Goal: Navigation & Orientation: Find specific page/section

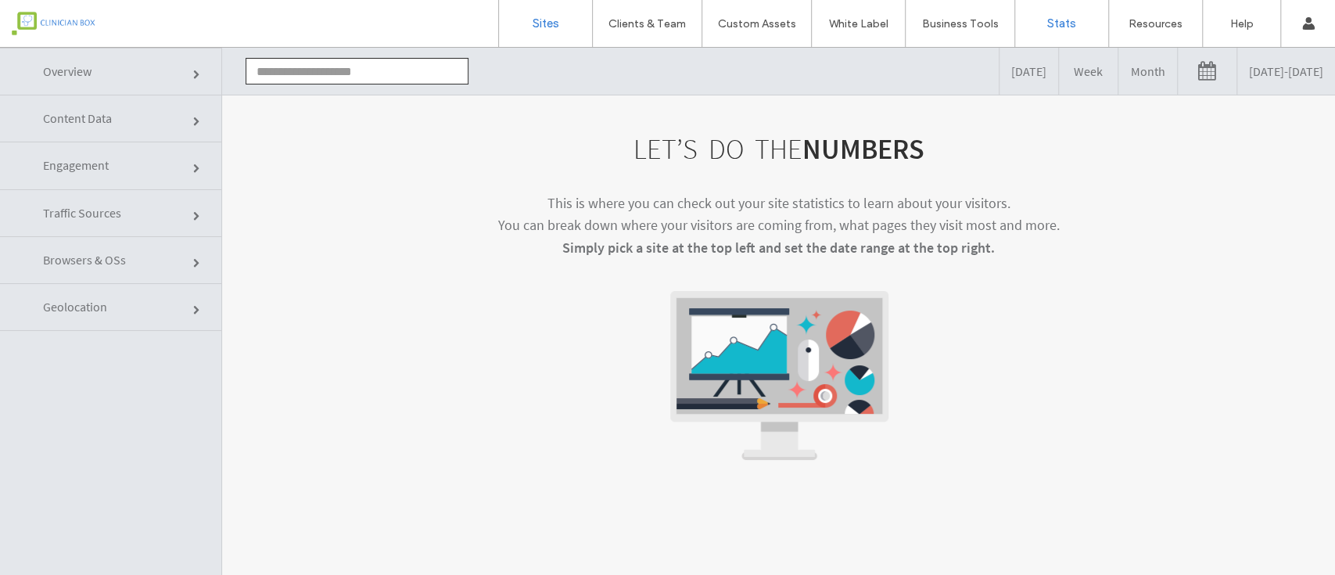
click at [549, 20] on label "Sites" at bounding box center [546, 23] width 27 height 14
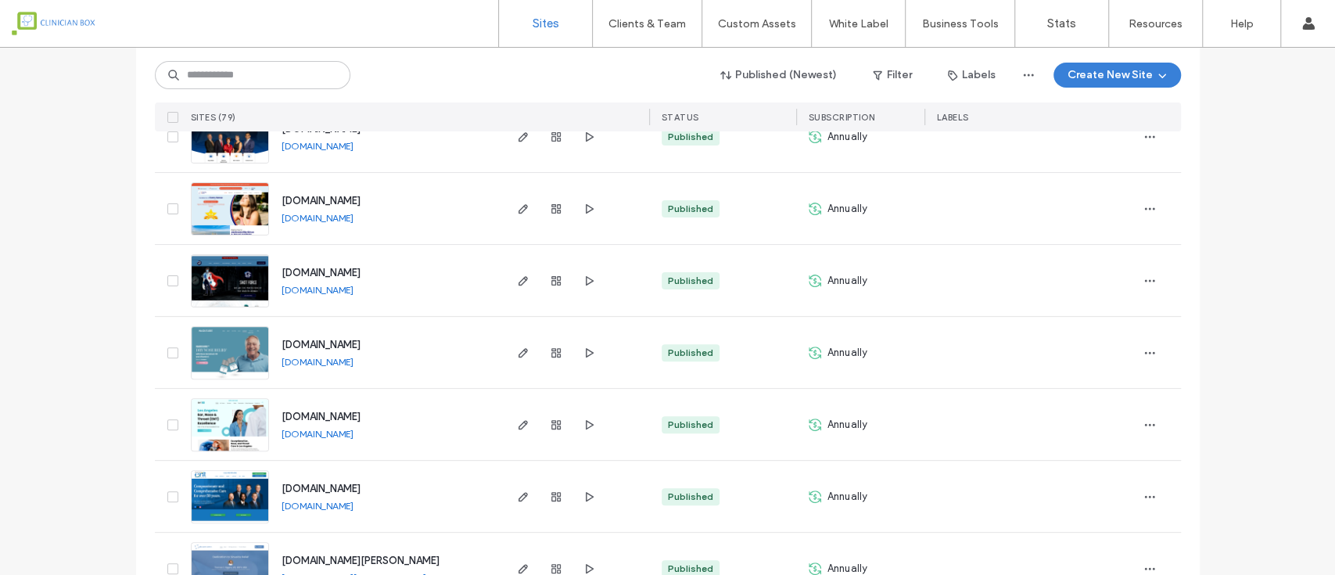
scroll to position [208, 0]
drag, startPoint x: 167, startPoint y: 349, endPoint x: 177, endPoint y: 354, distance: 11.5
click at [177, 354] on div at bounding box center [170, 351] width 30 height 71
click at [170, 350] on icon at bounding box center [173, 352] width 6 height 5
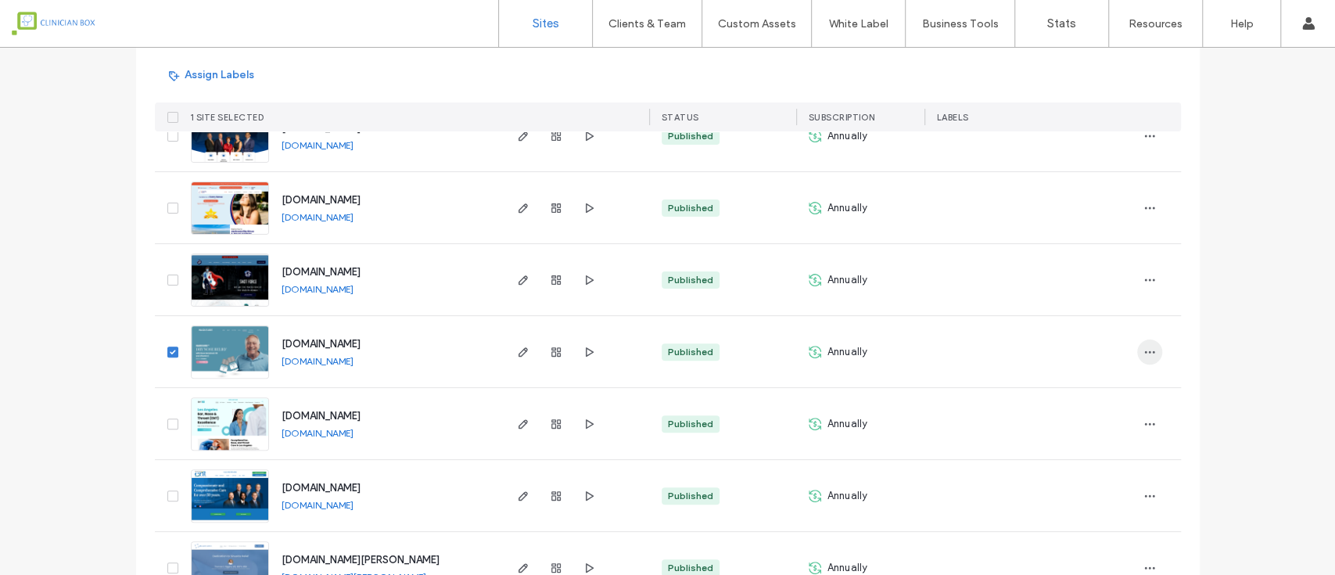
click at [1144, 356] on icon "button" at bounding box center [1149, 352] width 13 height 13
click at [1089, 477] on span "Site Dashboard" at bounding box center [1082, 481] width 73 height 16
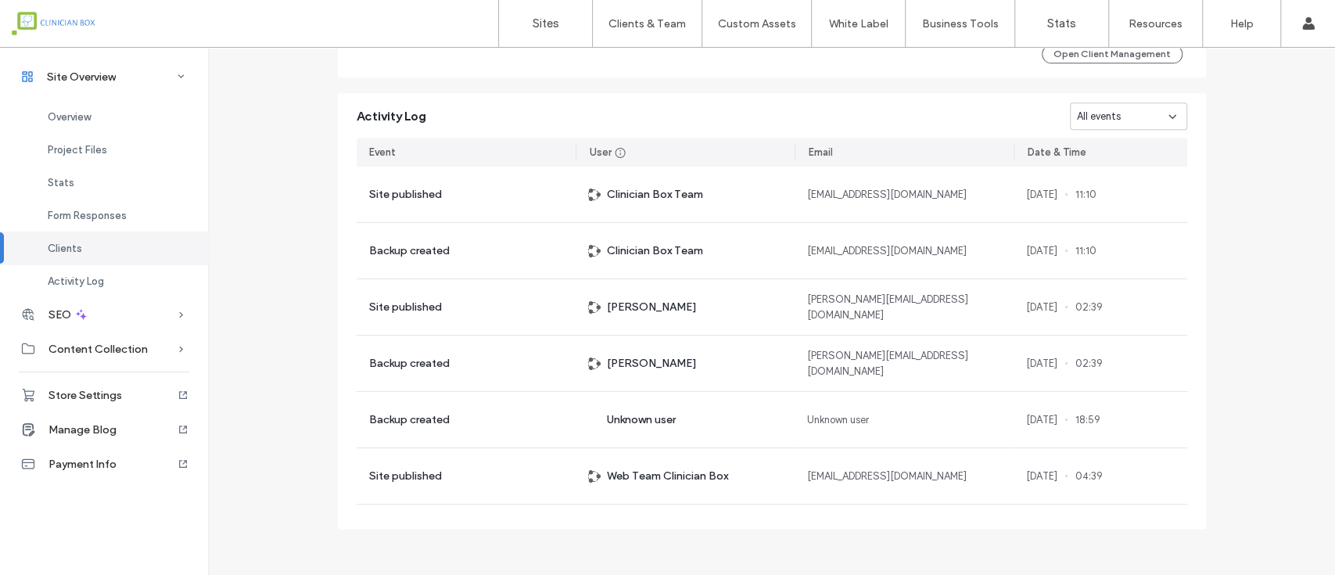
scroll to position [1407, 0]
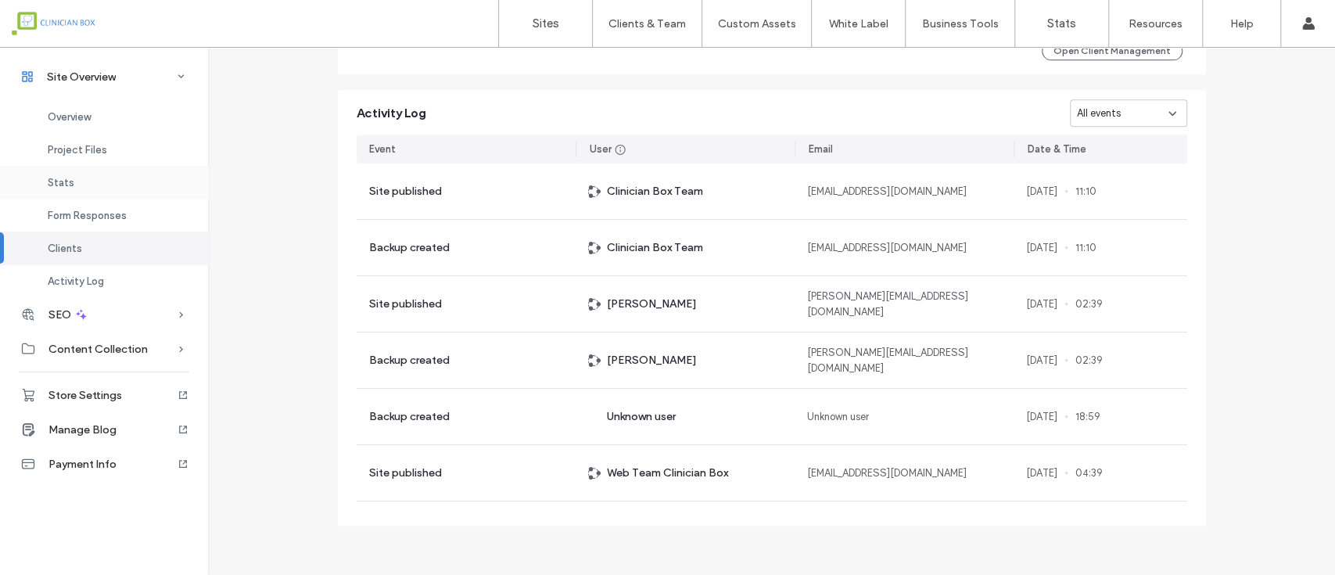
click at [59, 178] on span "Stats" at bounding box center [61, 183] width 27 height 12
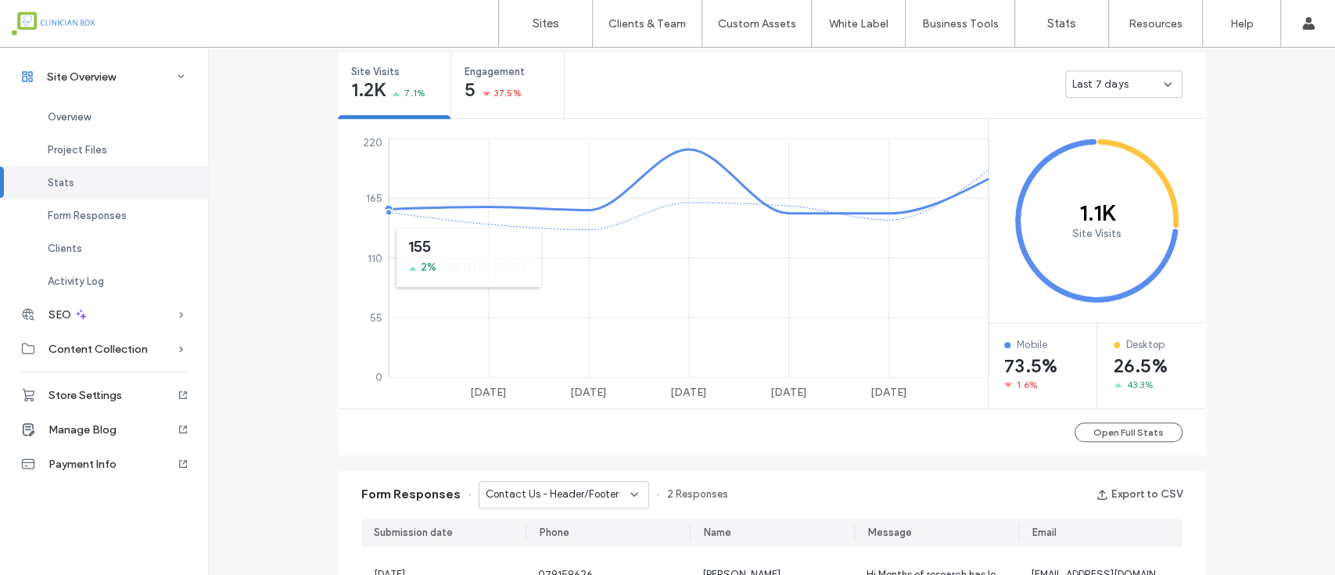
scroll to position [581, 0]
click at [94, 285] on span "Activity Log" at bounding box center [76, 281] width 56 height 12
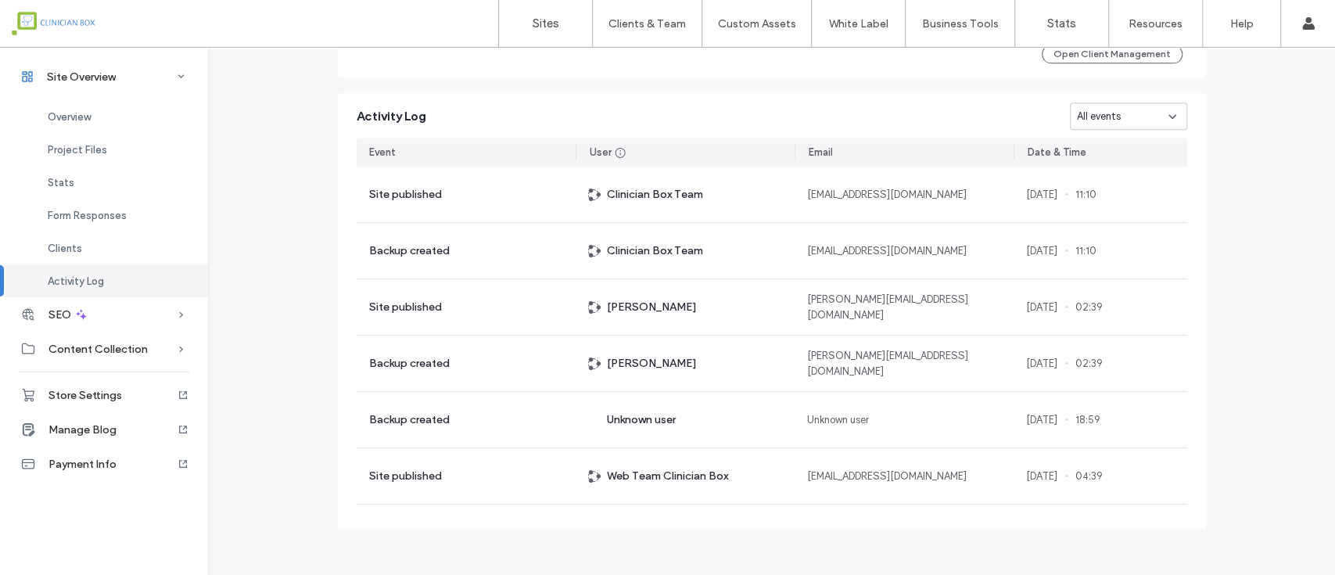
scroll to position [1407, 0]
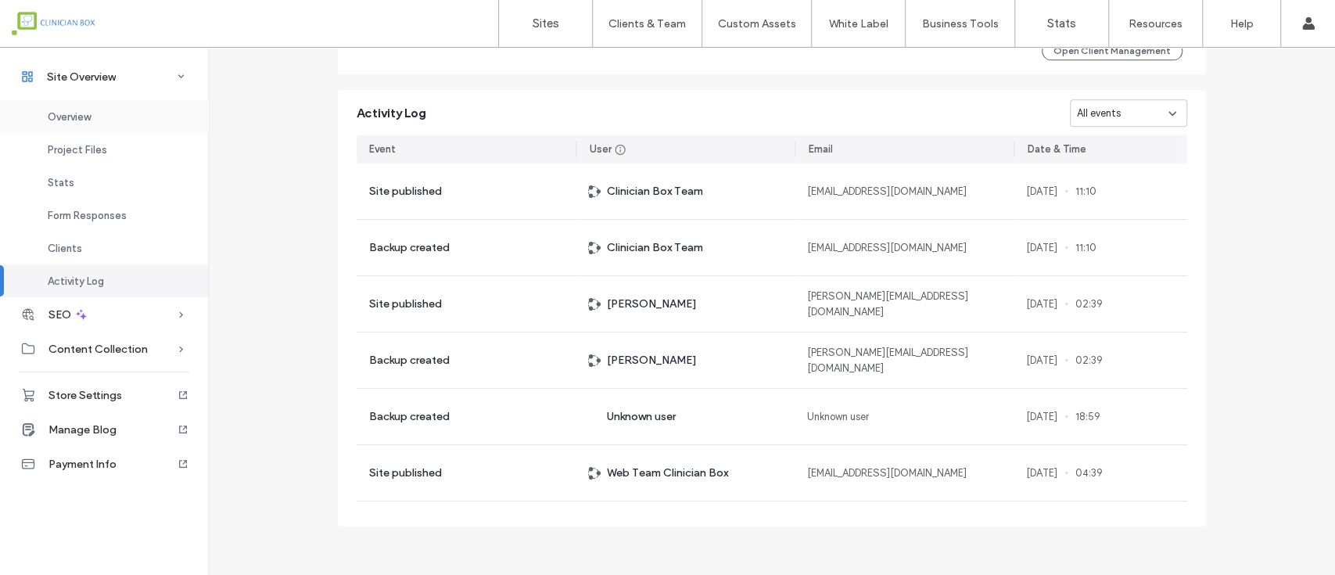
click at [75, 116] on span "Overview" at bounding box center [69, 117] width 43 height 12
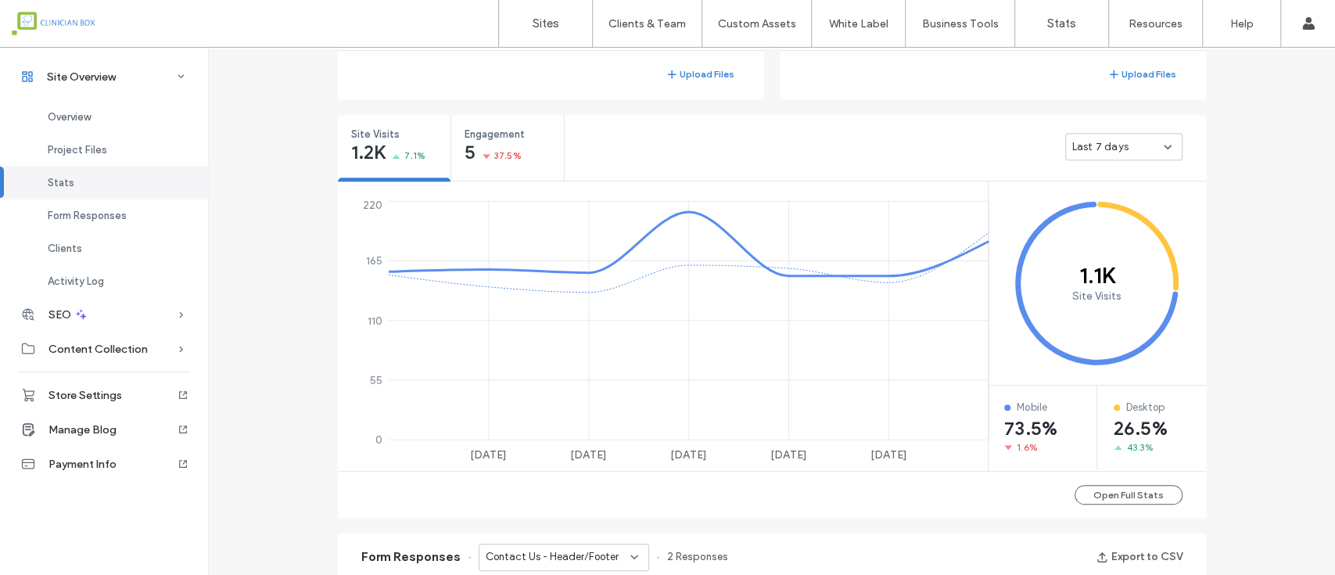
scroll to position [834, 0]
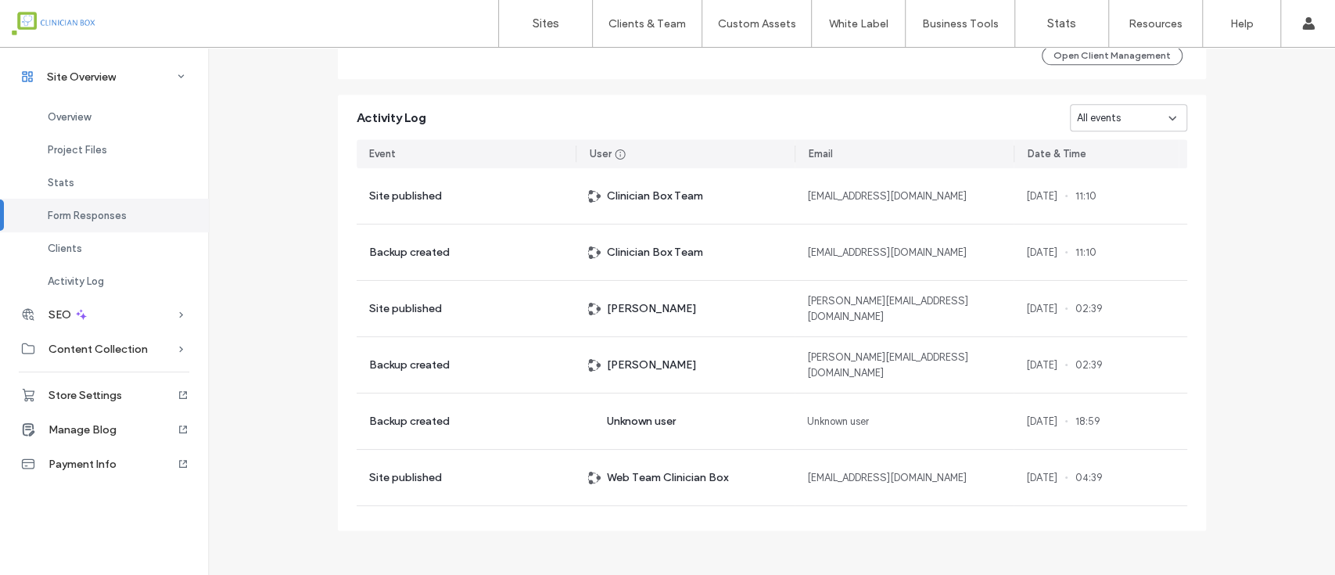
scroll to position [1407, 0]
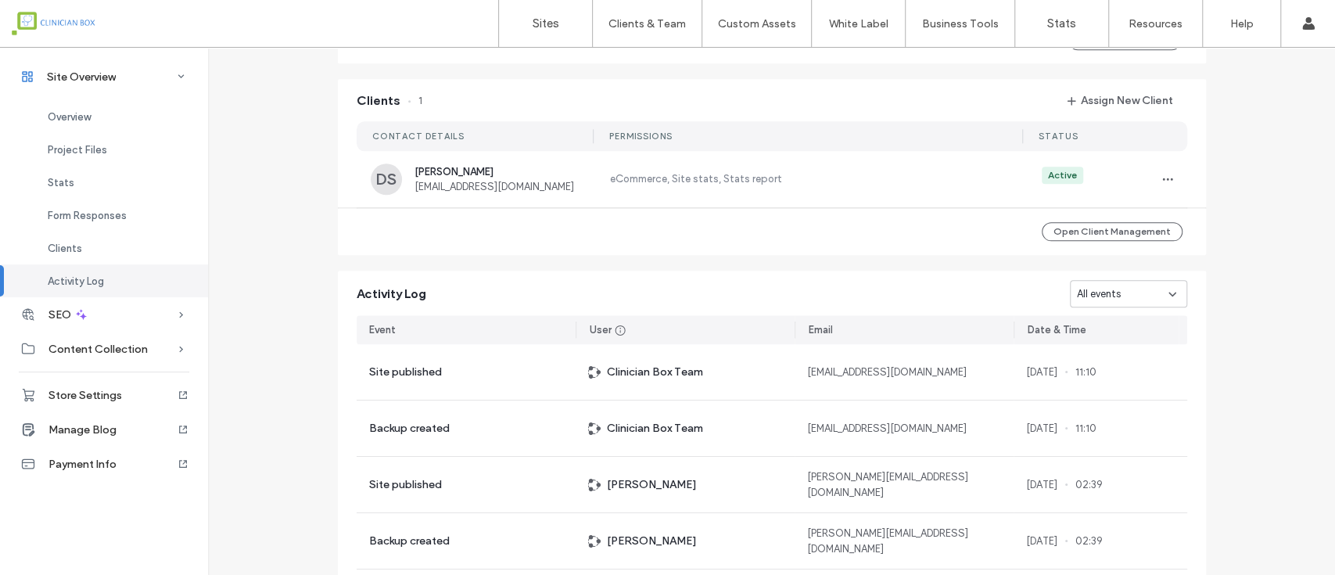
scroll to position [1198, 0]
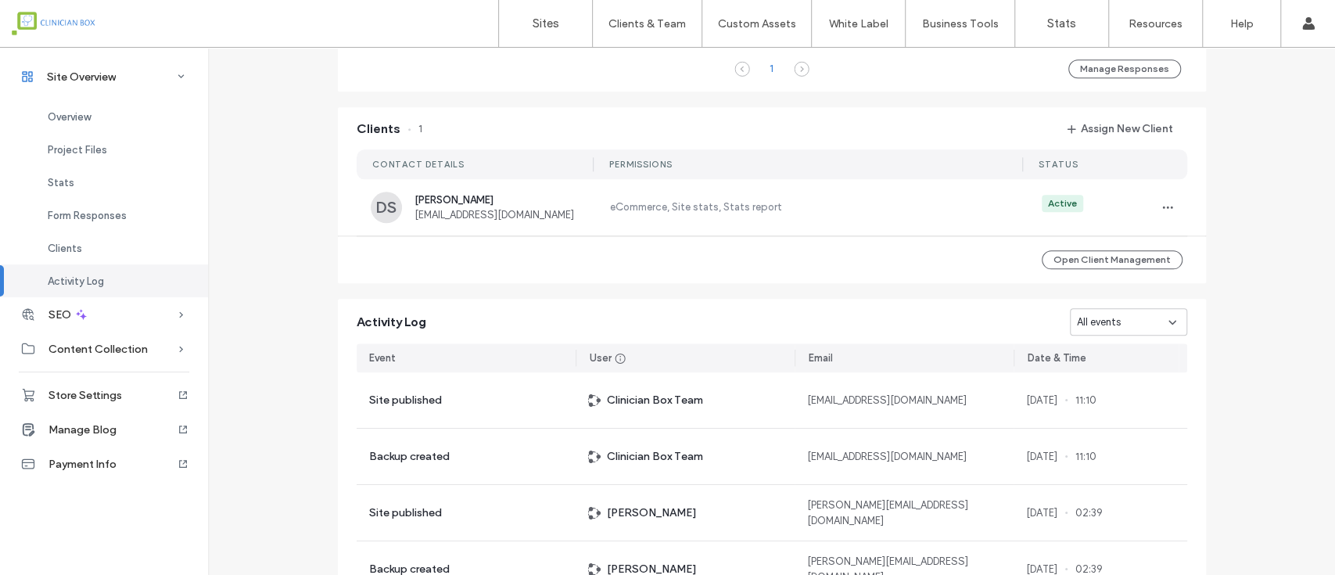
scroll to position [1094, 0]
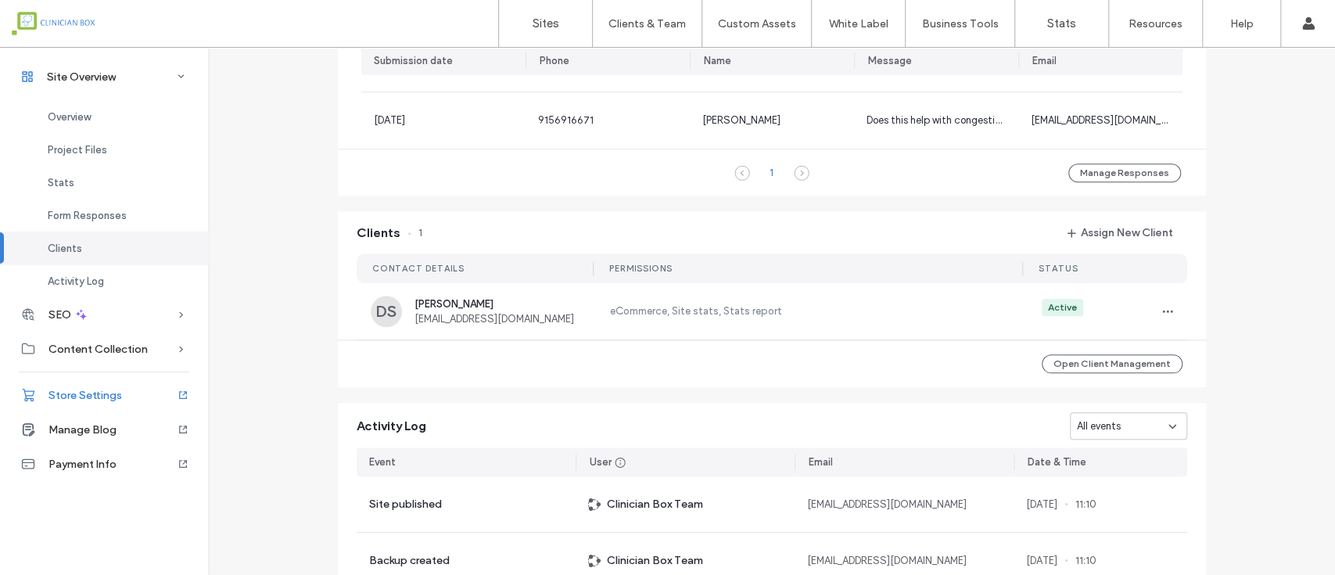
click at [95, 392] on span "Store Settings" at bounding box center [85, 395] width 74 height 13
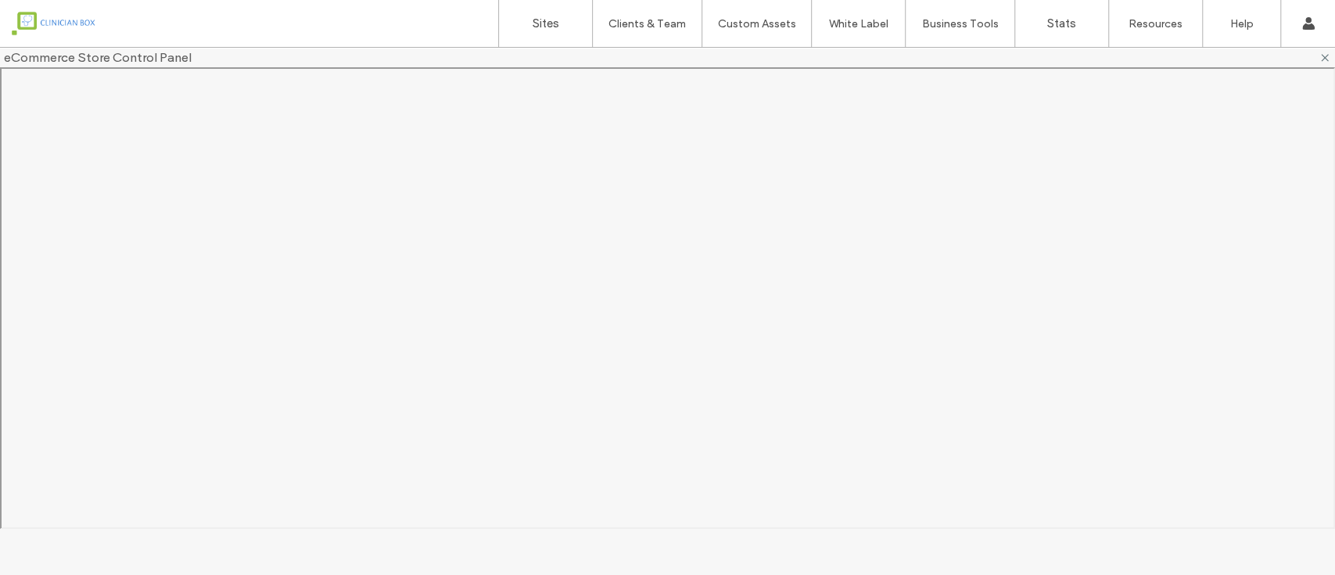
scroll to position [0, 0]
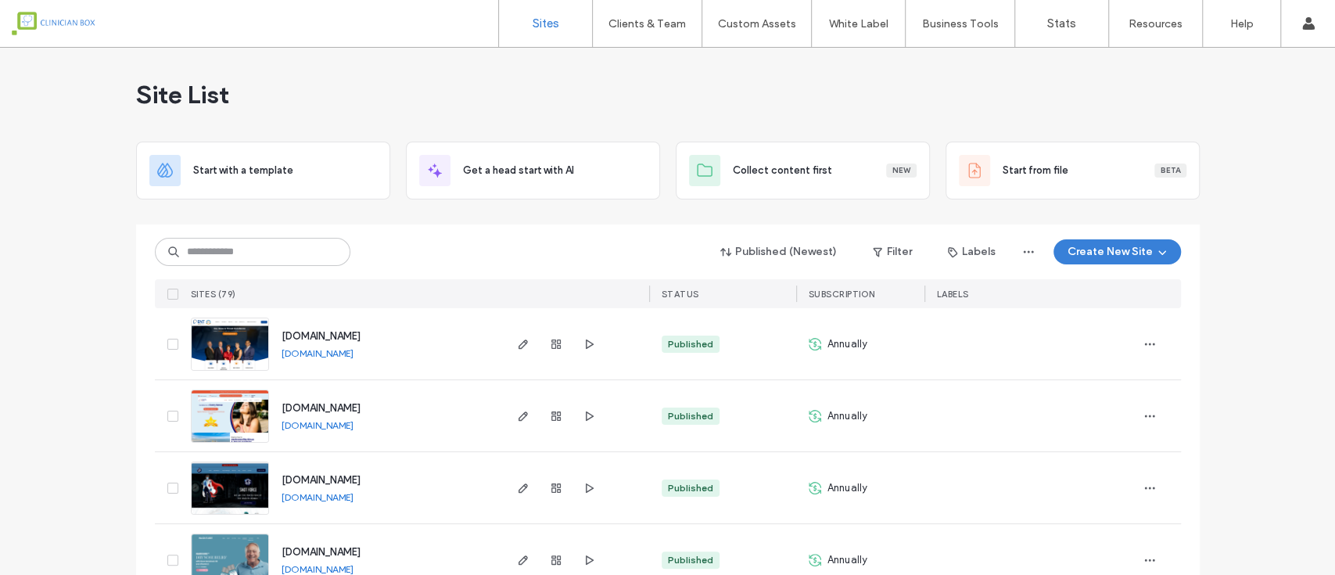
scroll to position [104, 0]
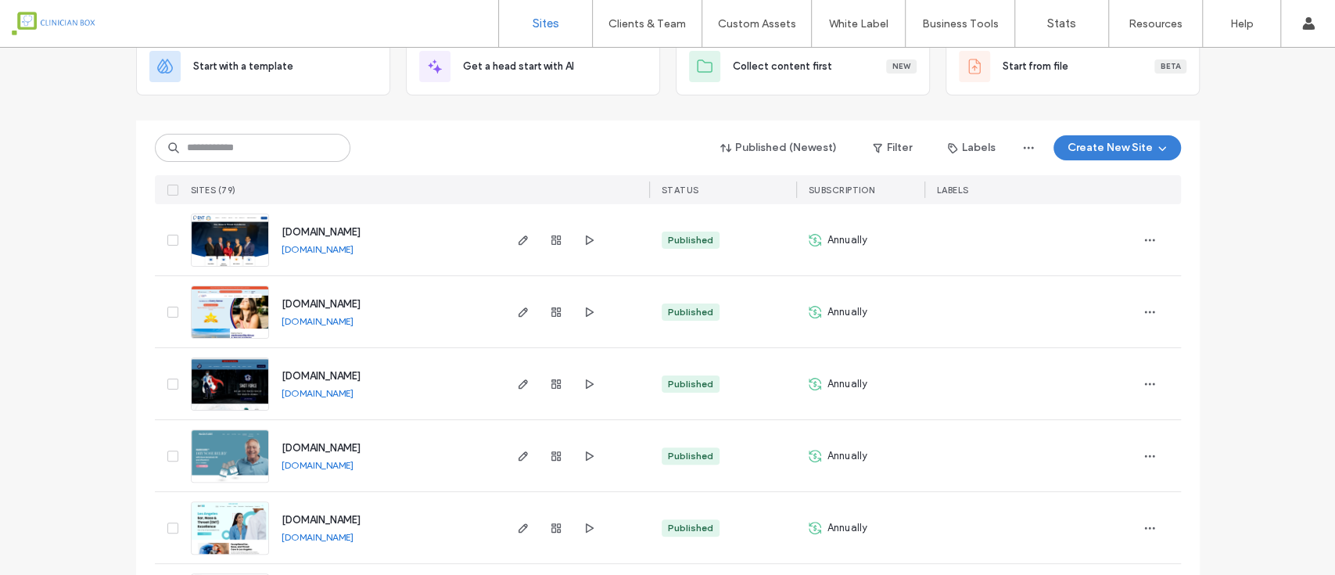
click at [314, 472] on div "www.narisure.com www.narisure.com" at bounding box center [385, 455] width 232 height 71
click at [319, 467] on link "[DOMAIN_NAME]" at bounding box center [318, 465] width 72 height 12
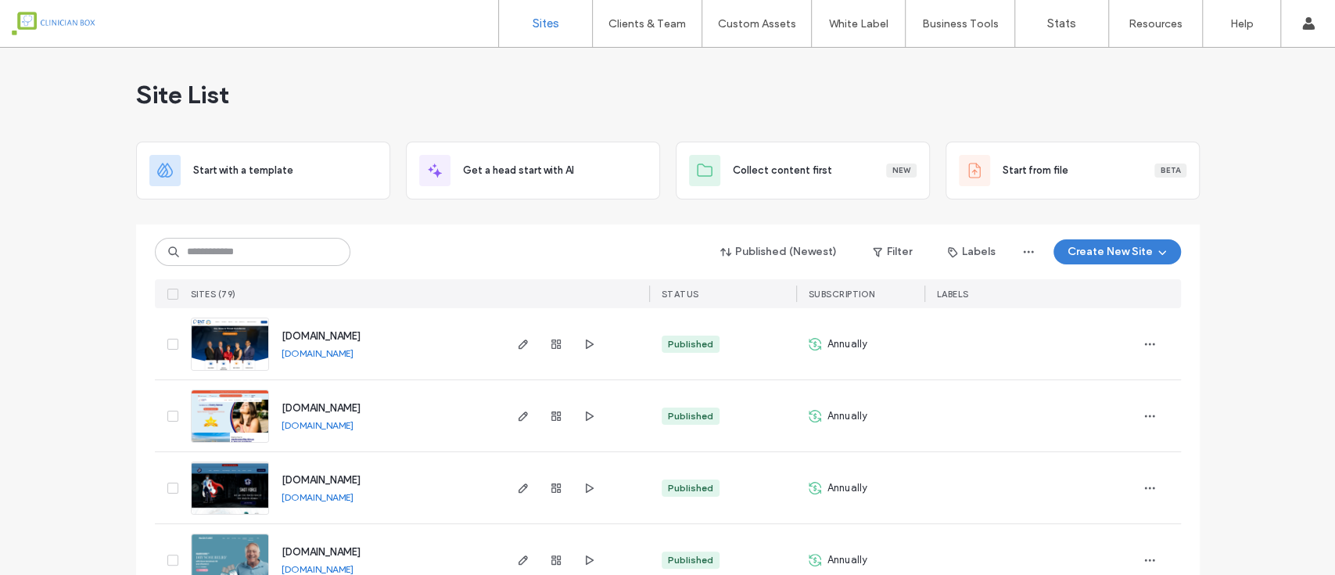
scroll to position [104, 0]
